Goal: Transaction & Acquisition: Subscribe to service/newsletter

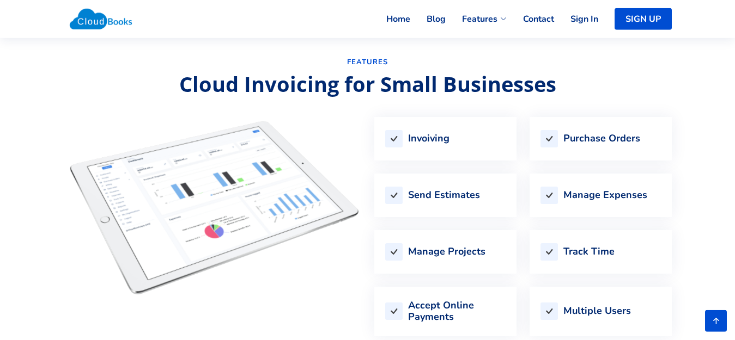
scroll to position [889, 0]
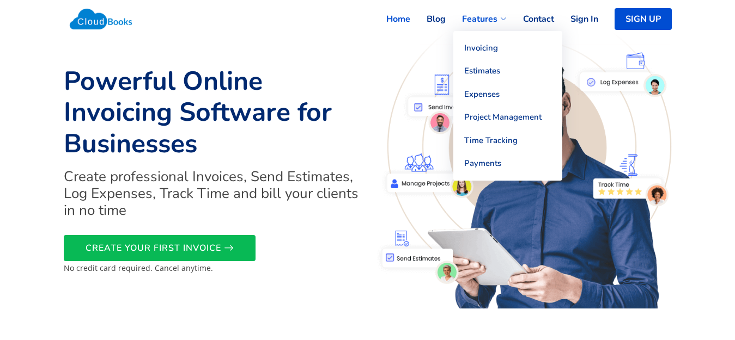
click at [488, 14] on span "Features" at bounding box center [479, 19] width 35 height 13
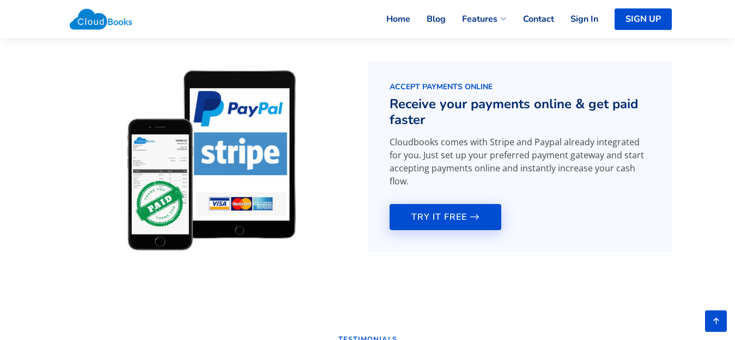
scroll to position [1541, 0]
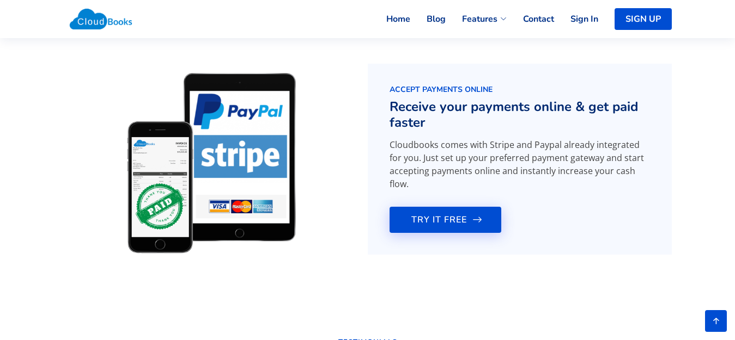
click at [466, 220] on span "TRY IT FREE" at bounding box center [439, 220] width 56 height 0
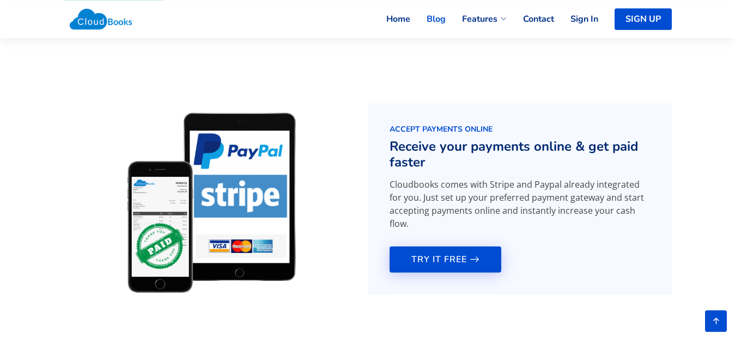
scroll to position [1485, 0]
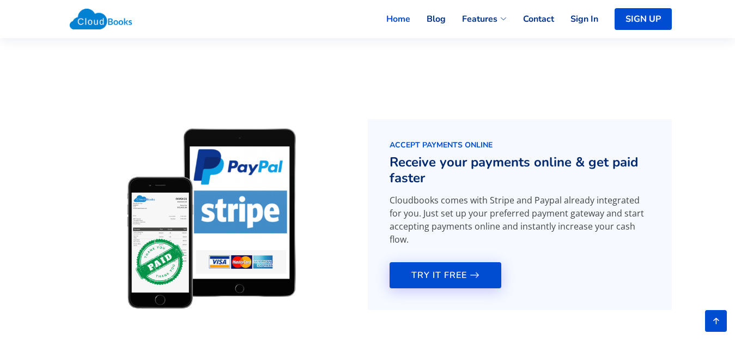
click at [394, 16] on link "Home" at bounding box center [390, 19] width 40 height 24
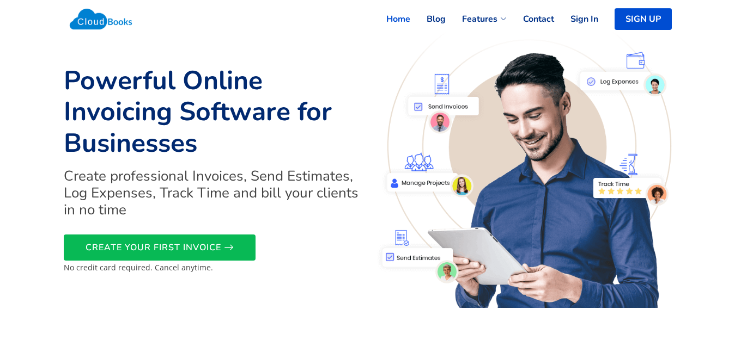
scroll to position [0, 0]
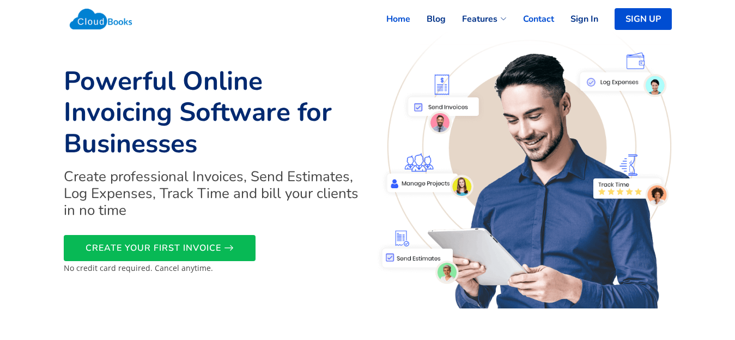
click at [543, 15] on link "Contact" at bounding box center [530, 19] width 47 height 24
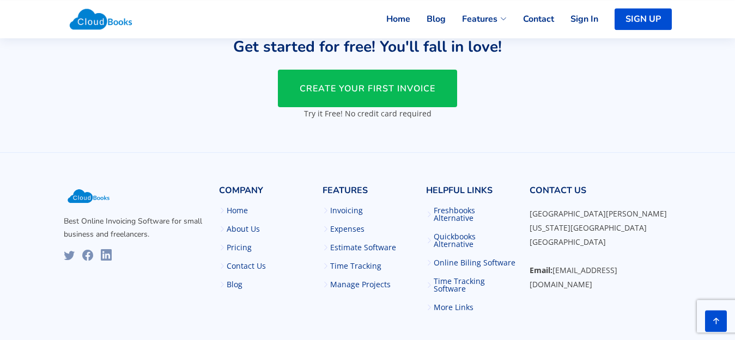
scroll to position [462, 0]
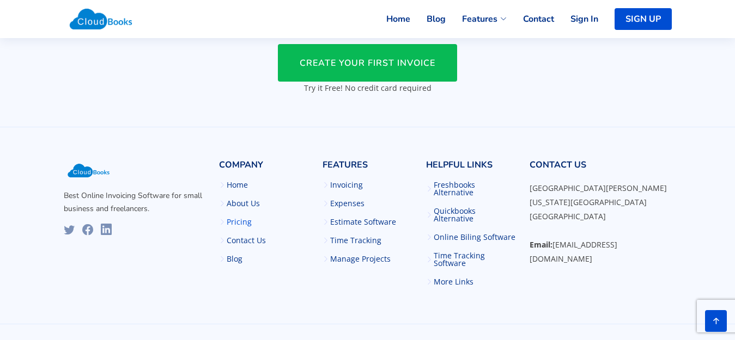
click at [235, 218] on link "Pricing" at bounding box center [239, 222] width 25 height 8
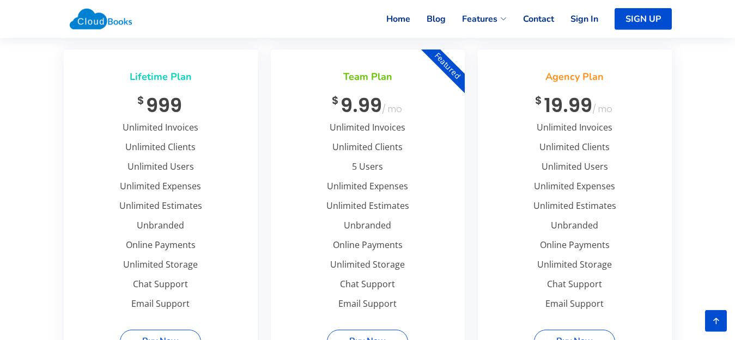
scroll to position [389, 0]
